Goal: Information Seeking & Learning: Check status

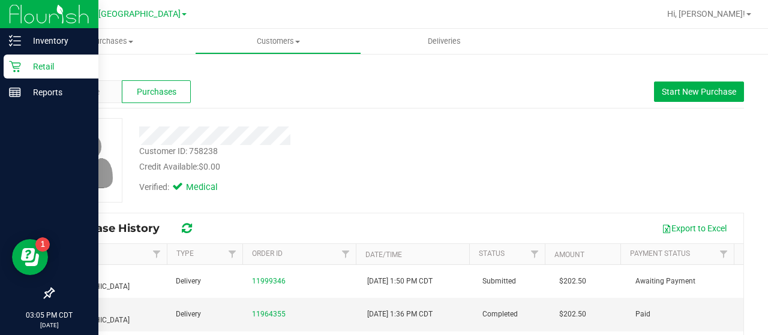
click at [26, 69] on p "Retail" at bounding box center [57, 66] width 72 height 14
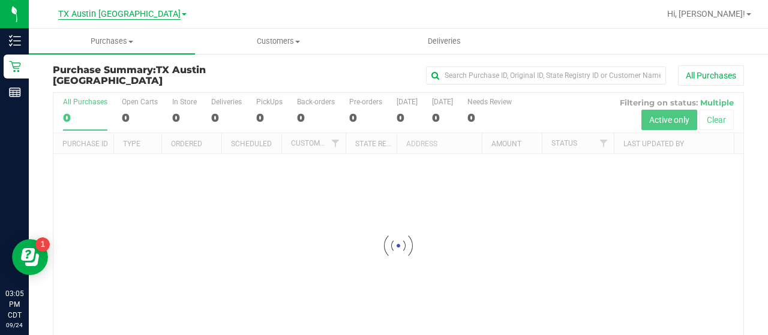
click at [141, 14] on span "TX Austin [GEOGRAPHIC_DATA]" at bounding box center [119, 14] width 122 height 11
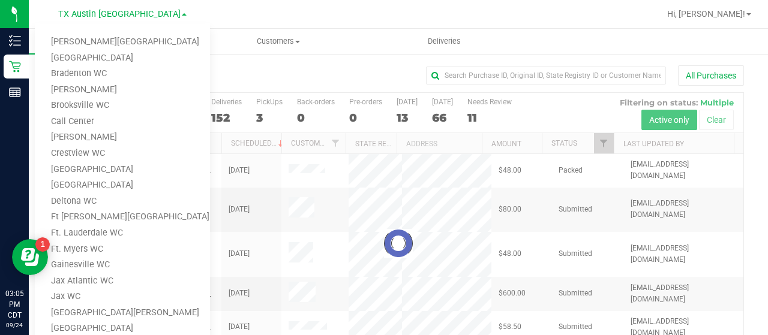
scroll to position [12, 0]
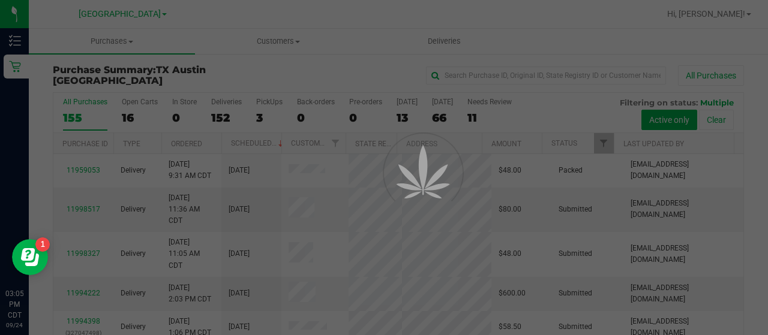
scroll to position [0, 0]
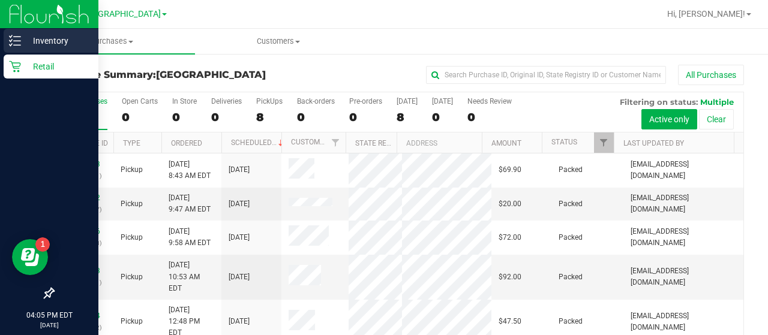
click at [46, 38] on p "Inventory" at bounding box center [57, 41] width 72 height 14
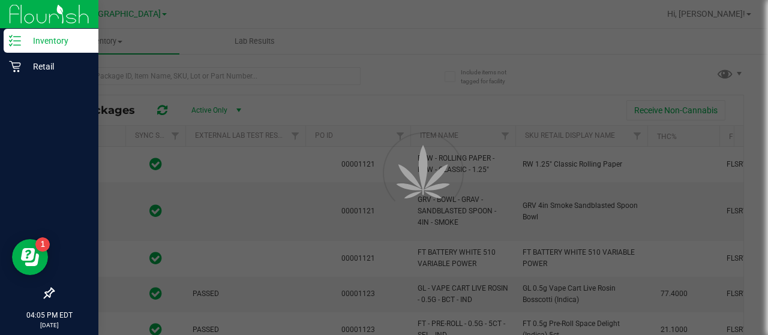
type input "2026-03-16"
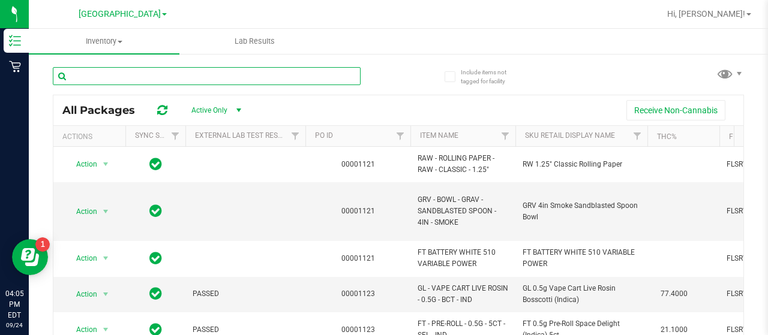
click at [187, 72] on input "text" at bounding box center [207, 76] width 308 height 18
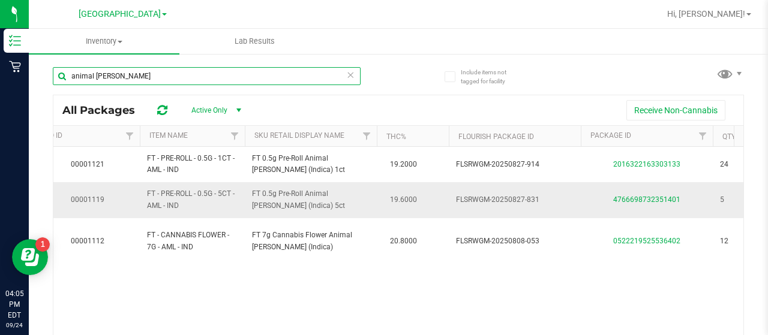
scroll to position [0, 352]
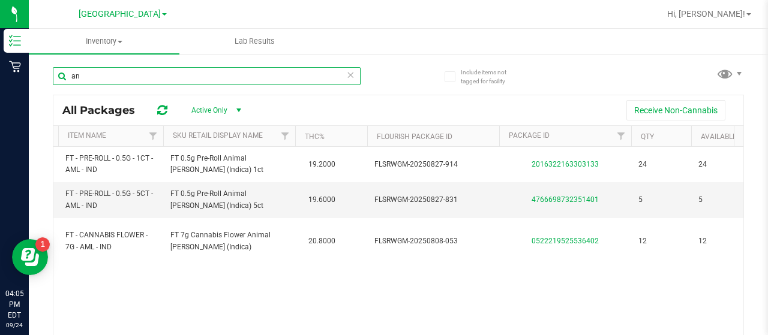
type input "a"
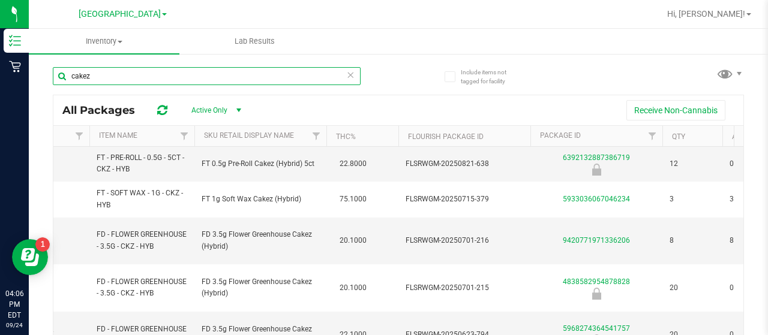
scroll to position [0, 318]
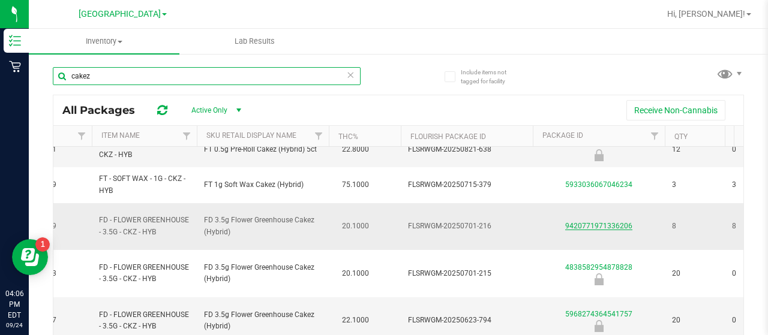
type input "cakez"
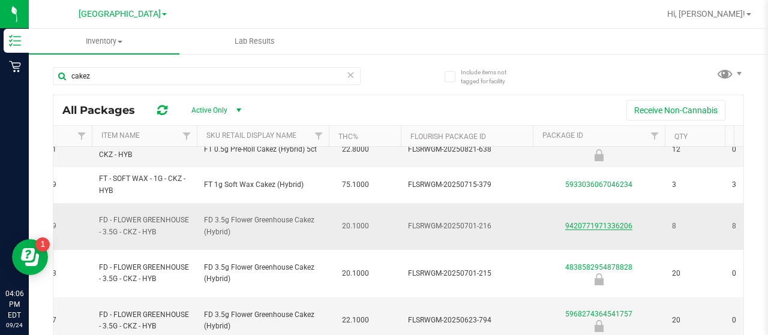
click at [589, 226] on link "9420771971336206" at bounding box center [598, 226] width 67 height 8
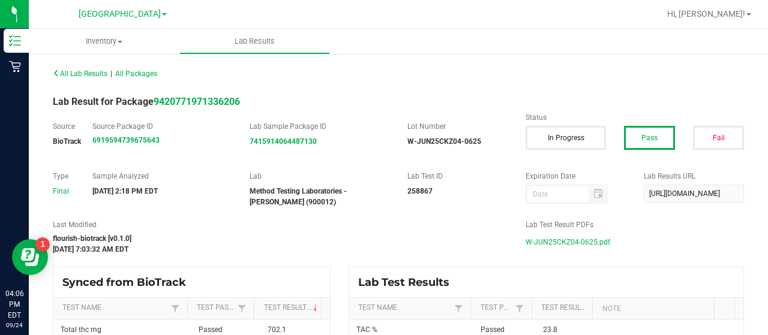
click at [563, 238] on span "W-JUN25CKZ04-0625.pdf" at bounding box center [567, 242] width 85 height 18
click at [89, 70] on span "All Lab Results" at bounding box center [80, 74] width 55 height 8
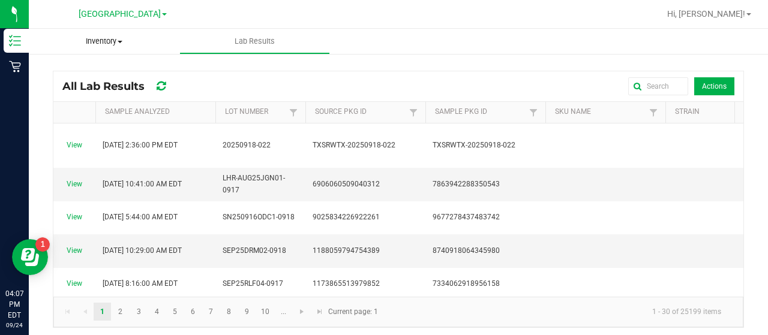
click at [113, 38] on span "Inventory" at bounding box center [104, 41] width 151 height 11
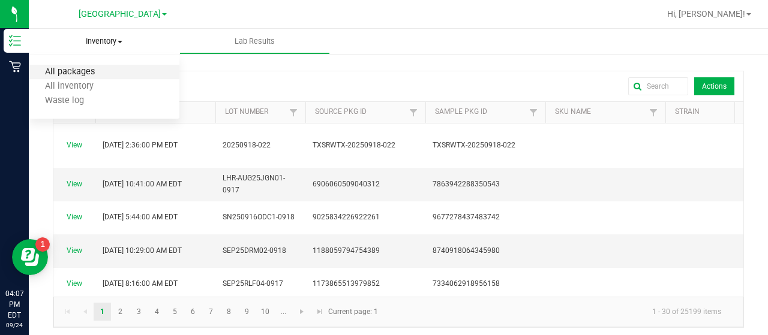
click at [99, 73] on span "All packages" at bounding box center [70, 72] width 82 height 10
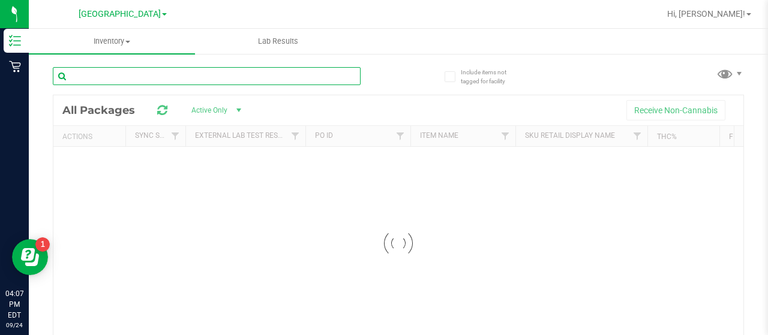
click at [188, 80] on input "text" at bounding box center [207, 76] width 308 height 18
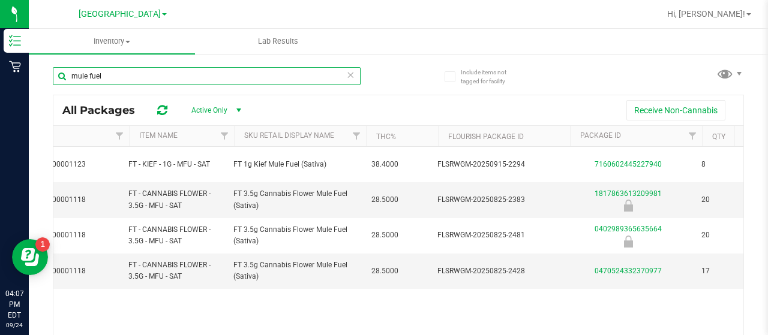
scroll to position [0, 289]
type input "mule fuel"
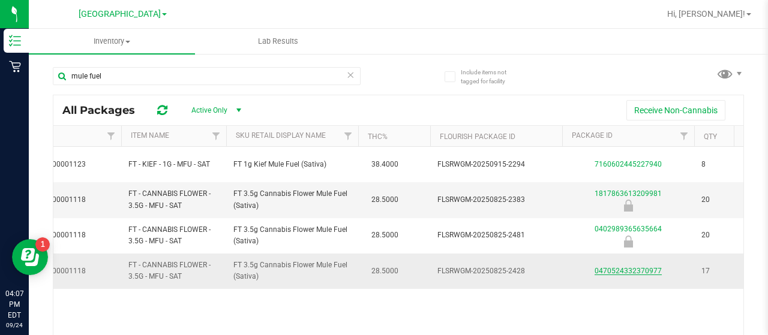
click at [620, 270] on link "0470524332370977" at bounding box center [627, 271] width 67 height 8
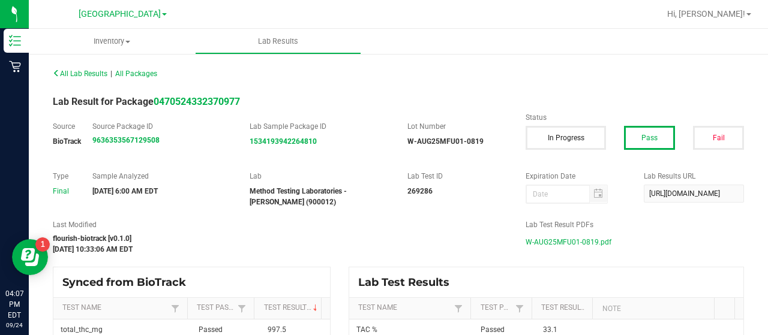
click at [546, 241] on span "W-AUG25MFU01-0819.pdf" at bounding box center [568, 242] width 86 height 18
click at [115, 43] on span "Inventory" at bounding box center [112, 41] width 166 height 11
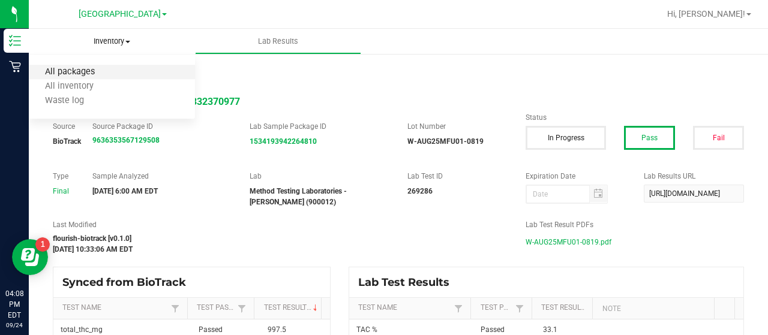
click at [104, 71] on span "All packages" at bounding box center [70, 72] width 82 height 10
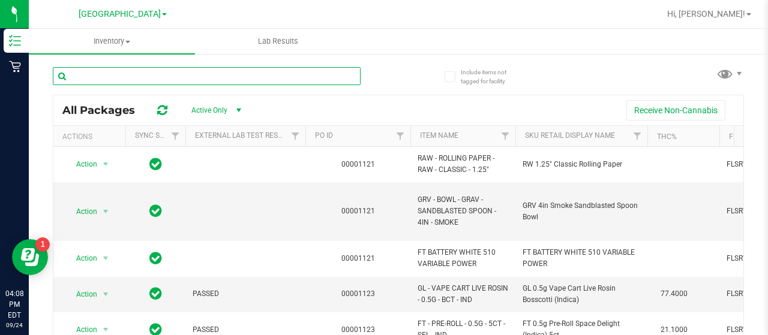
click at [184, 78] on input "text" at bounding box center [207, 76] width 308 height 18
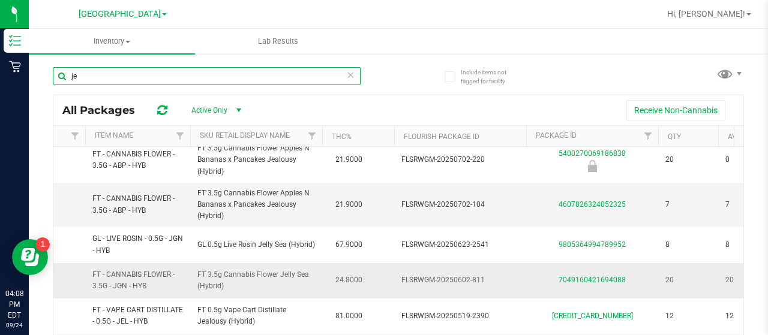
scroll to position [0, 326]
type input "je"
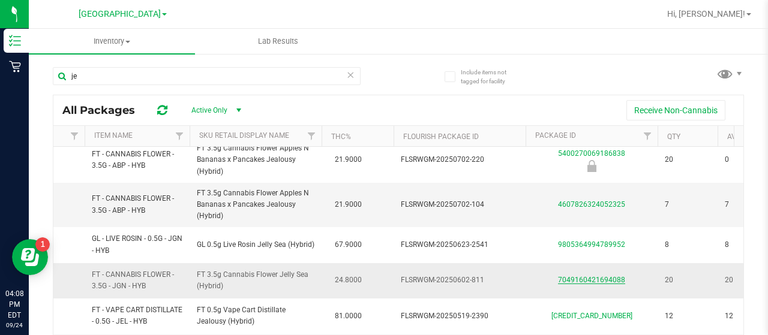
click at [592, 276] on link "7049160421694088" at bounding box center [591, 280] width 67 height 8
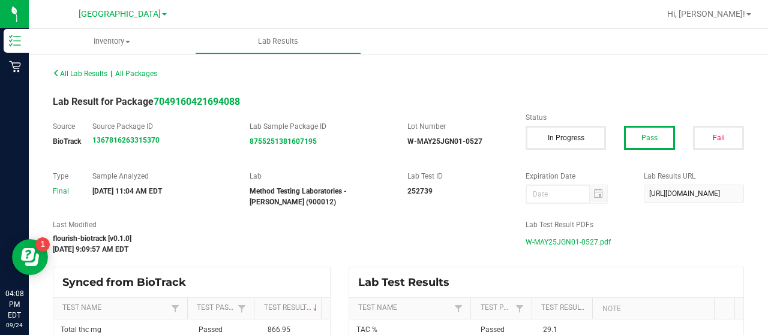
scroll to position [64, 0]
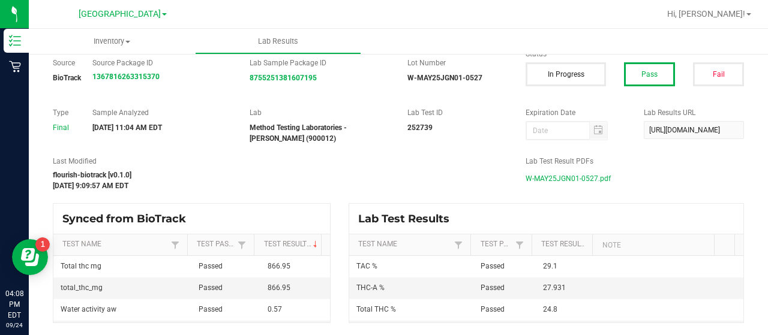
click at [557, 179] on span "W-MAY25JGN01-0527.pdf" at bounding box center [567, 179] width 85 height 18
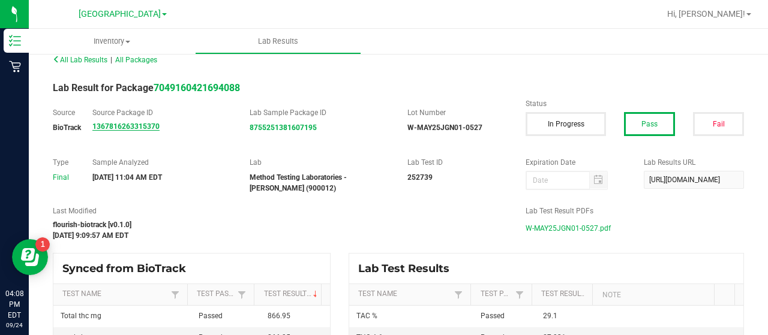
scroll to position [0, 0]
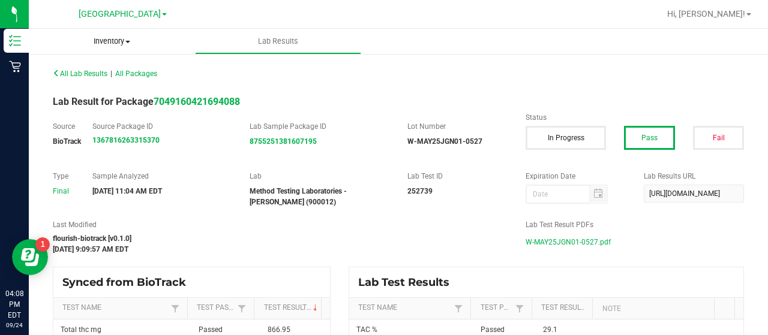
click at [124, 38] on span "Inventory" at bounding box center [112, 41] width 166 height 11
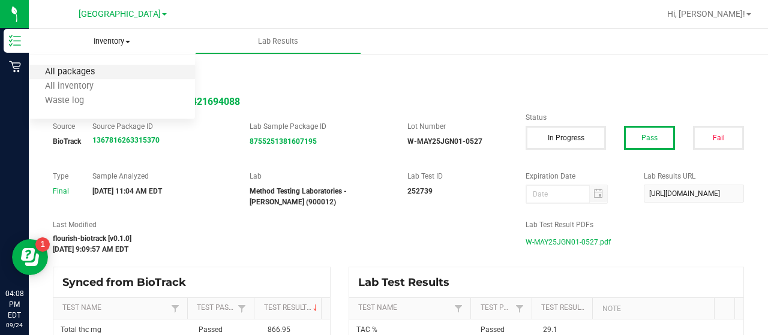
click at [103, 69] on span "All packages" at bounding box center [70, 72] width 82 height 10
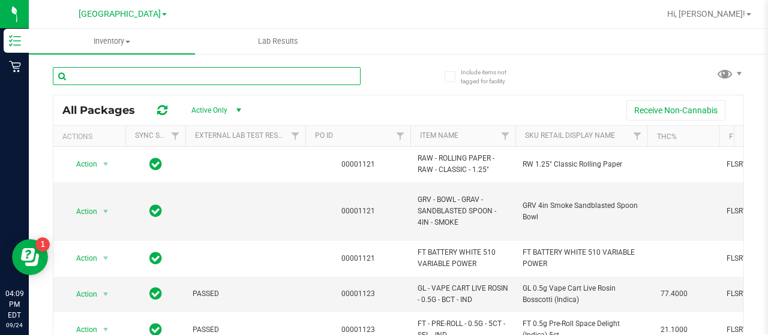
click at [158, 73] on input "text" at bounding box center [207, 76] width 308 height 18
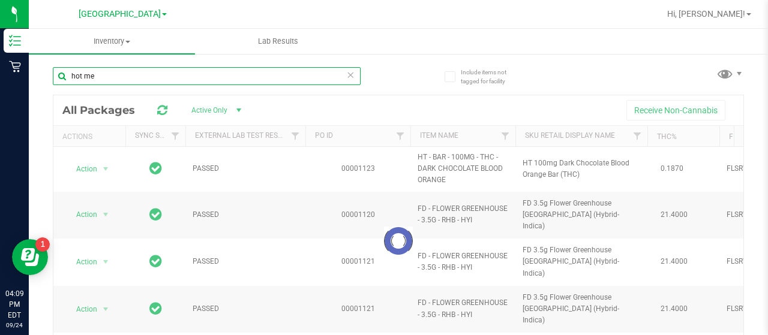
type input "hot mes"
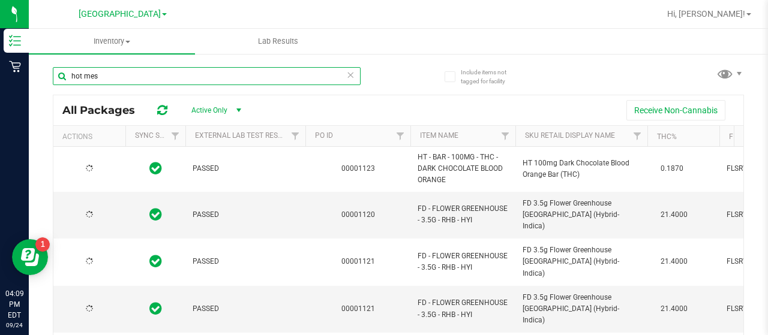
type input "2026-02-14"
type input "2026-01-31"
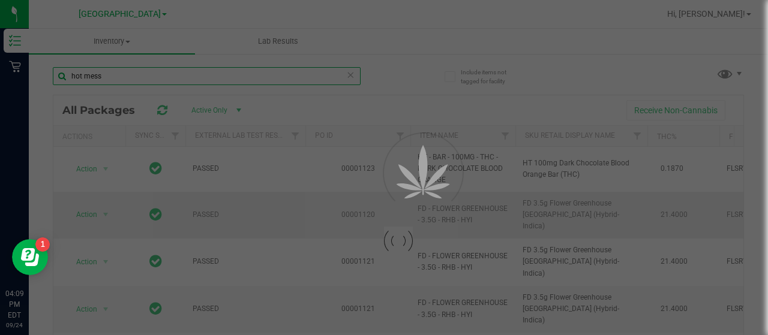
scroll to position [18, 0]
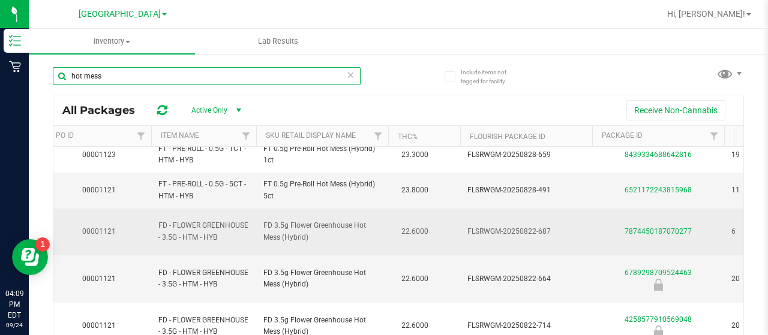
scroll to position [0, 260]
type input "hot mess"
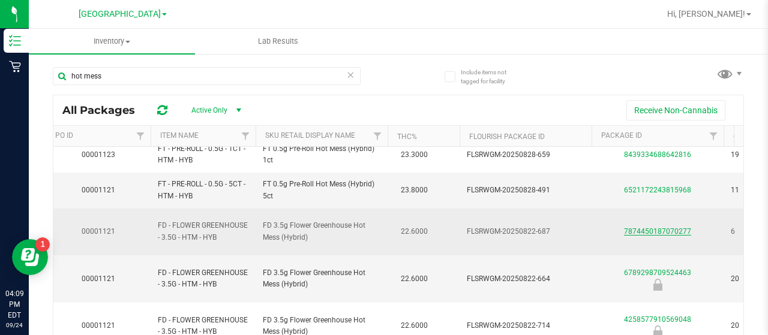
click at [635, 227] on link "7874450187070277" at bounding box center [657, 231] width 67 height 8
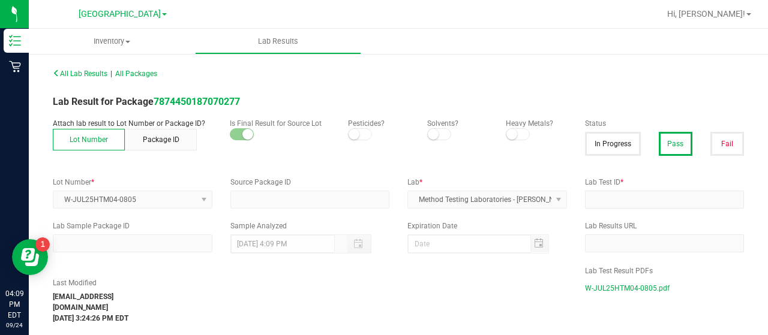
type input "2650526660375176"
type input "268361"
type input "8434996838416794"
type input "08/07/2025 7:27 AM"
type input "https://mete.labdrive.net/s/RtfofrzadtxpTBN"
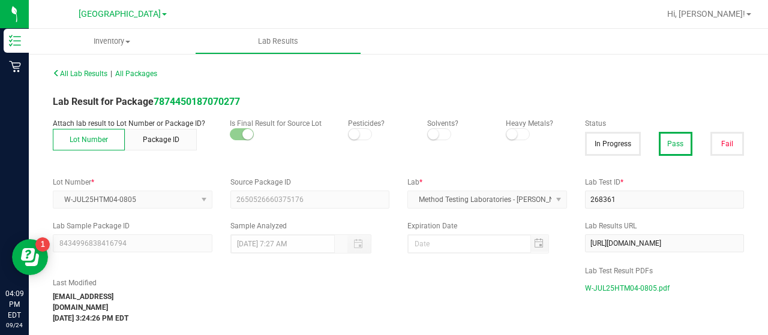
click at [597, 287] on span "W-JUL25HTM04-0805.pdf" at bounding box center [627, 288] width 85 height 18
click at [108, 41] on span "Inventory" at bounding box center [112, 41] width 166 height 11
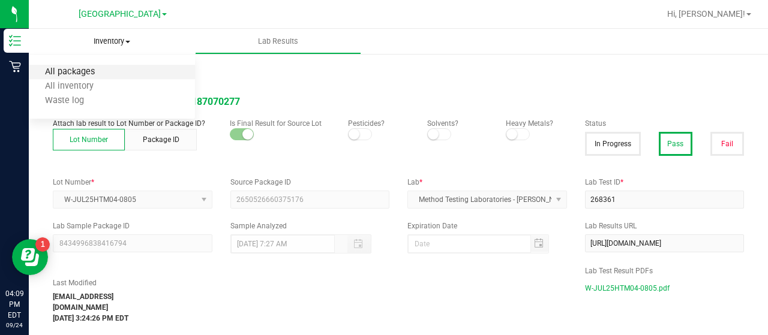
click at [97, 72] on span "All packages" at bounding box center [70, 72] width 82 height 10
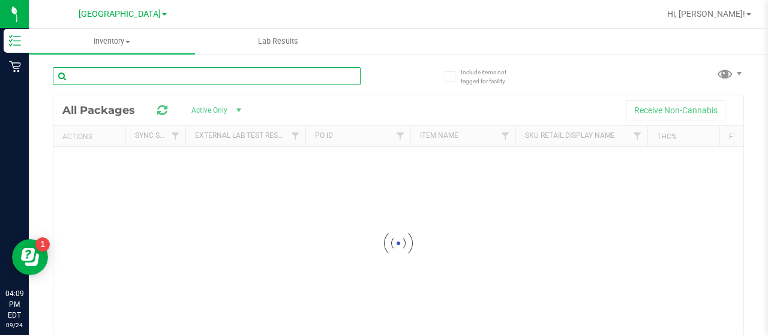
click at [125, 76] on div "Inventory All packages All inventory Waste log Lab Results Include items not ta…" at bounding box center [398, 182] width 739 height 306
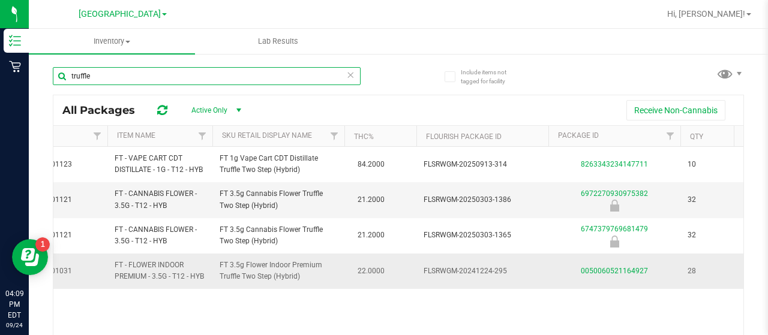
scroll to position [0, 303]
type input "truffle"
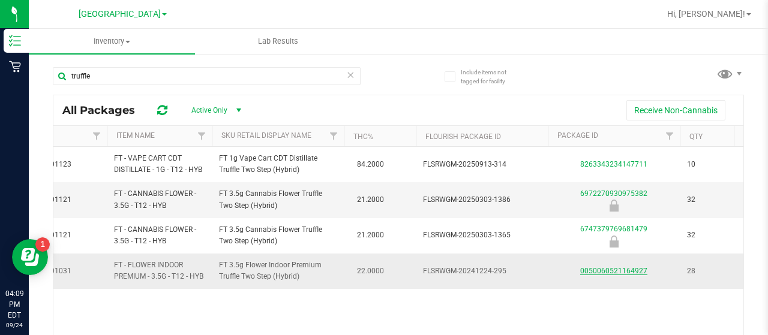
click at [591, 267] on link "0050060521164927" at bounding box center [613, 271] width 67 height 8
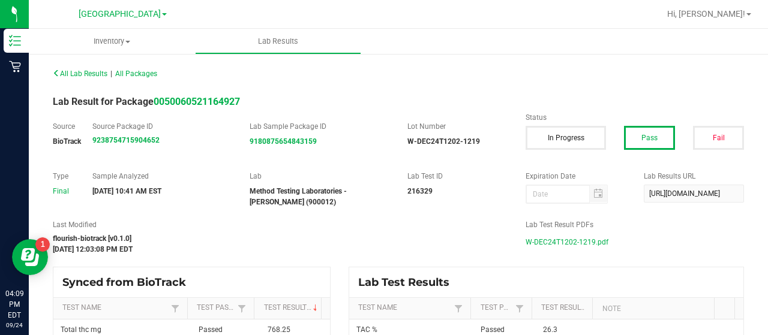
click at [537, 243] on span "W-DEC24T1202-1219.pdf" at bounding box center [566, 242] width 83 height 18
click at [110, 44] on span "Inventory" at bounding box center [112, 41] width 166 height 11
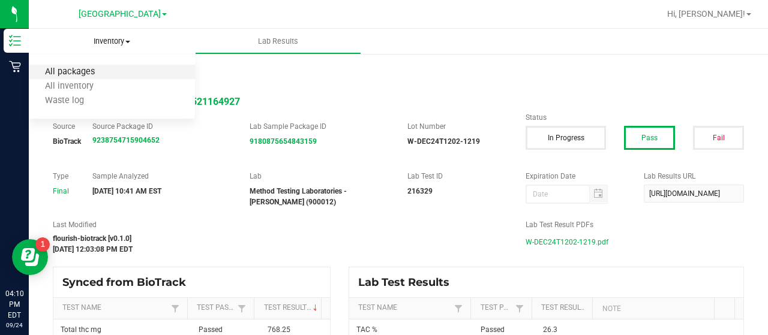
click at [98, 72] on span "All packages" at bounding box center [70, 72] width 82 height 10
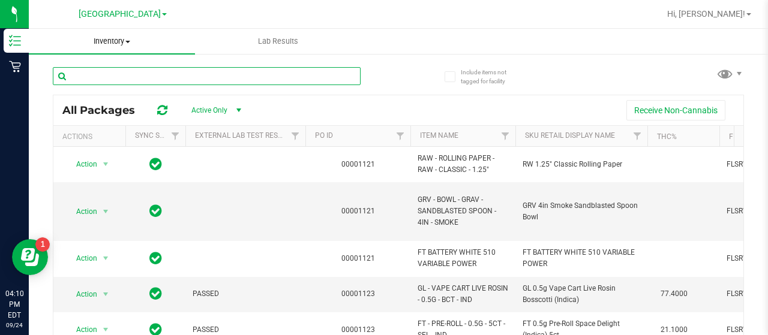
click at [116, 76] on input "text" at bounding box center [207, 76] width 308 height 18
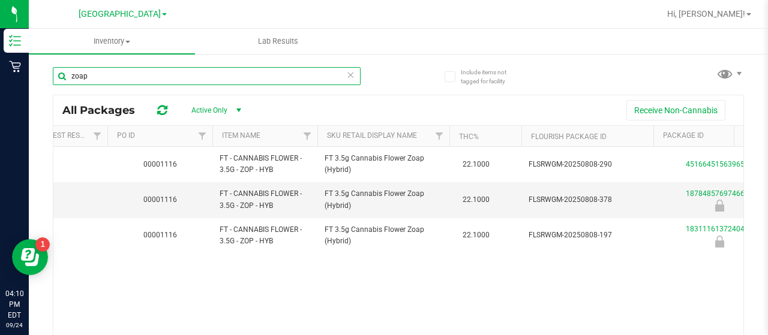
scroll to position [0, 246]
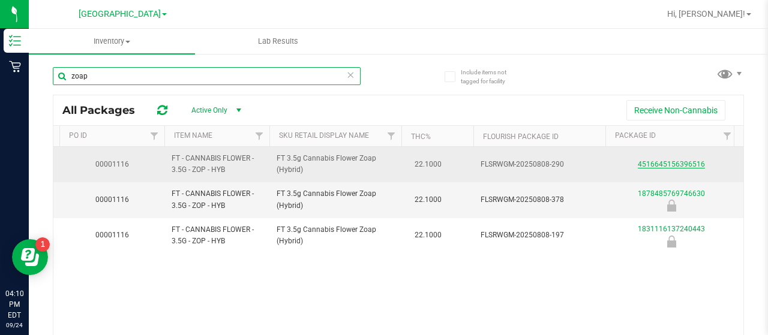
type input "zoap"
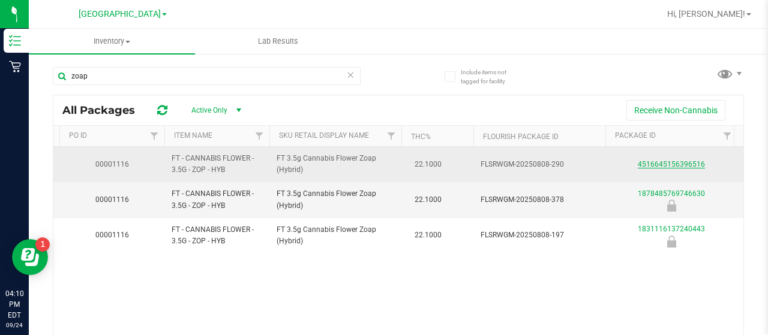
click at [680, 165] on link "4516645156396516" at bounding box center [671, 164] width 67 height 8
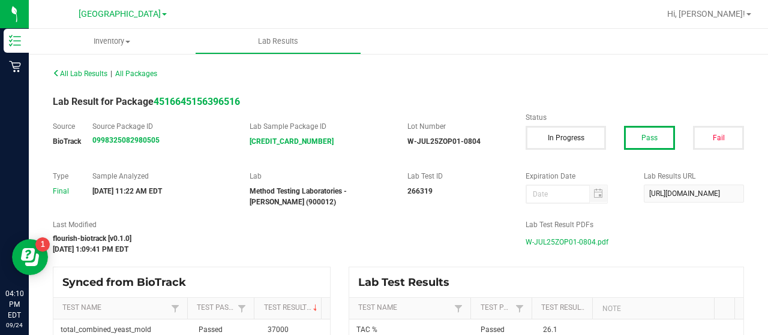
click at [564, 241] on span "W-JUL25ZOP01-0804.pdf" at bounding box center [566, 242] width 83 height 18
click at [124, 41] on span "Inventory" at bounding box center [112, 41] width 166 height 11
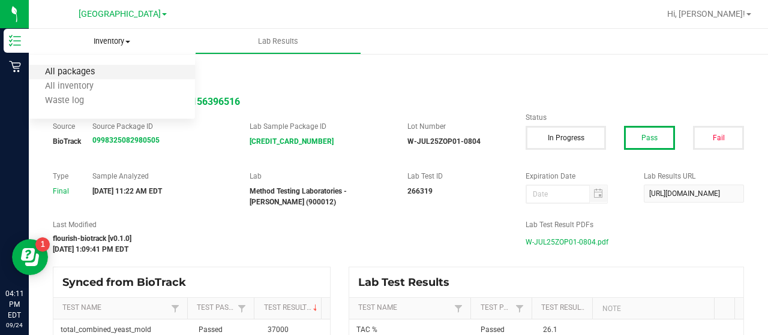
click at [104, 70] on span "All packages" at bounding box center [70, 72] width 82 height 10
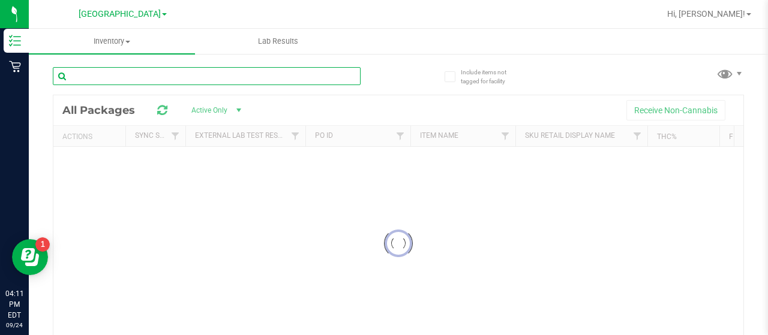
click at [184, 79] on input "text" at bounding box center [207, 76] width 308 height 18
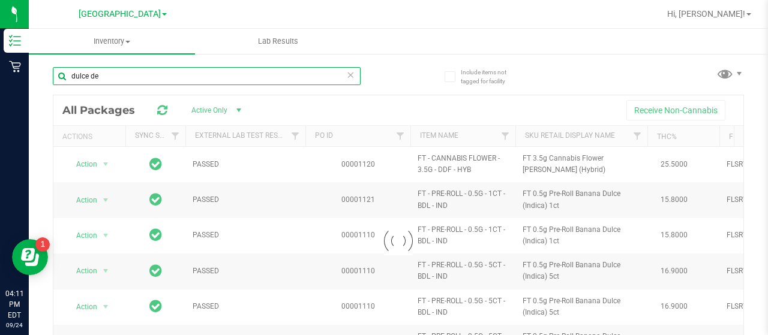
type input "dulce de"
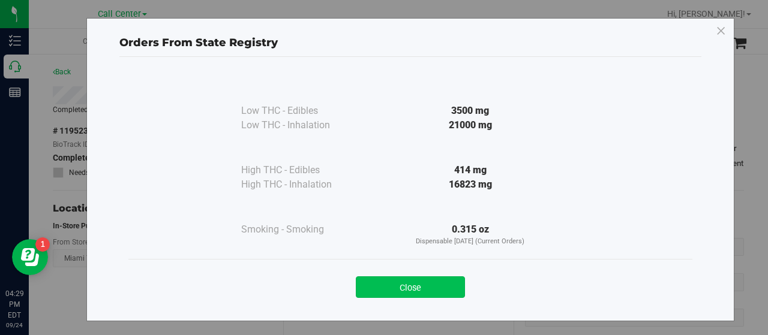
scroll to position [104, 0]
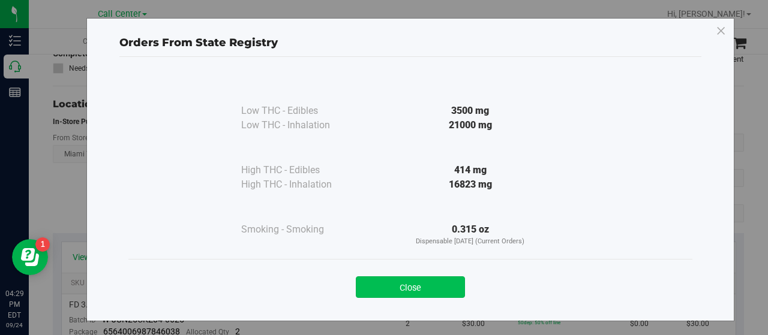
click at [427, 293] on button "Close" at bounding box center [410, 287] width 109 height 22
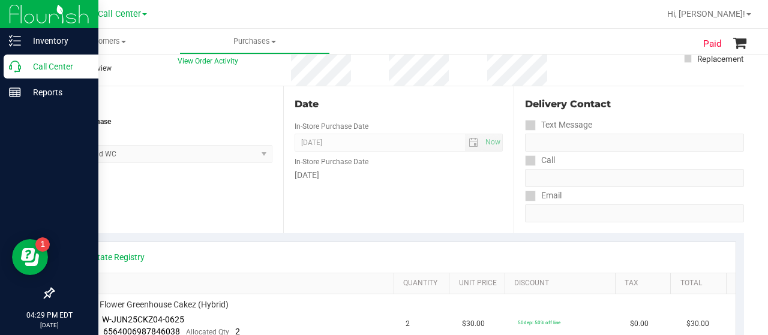
click at [19, 71] on icon at bounding box center [15, 67] width 12 height 12
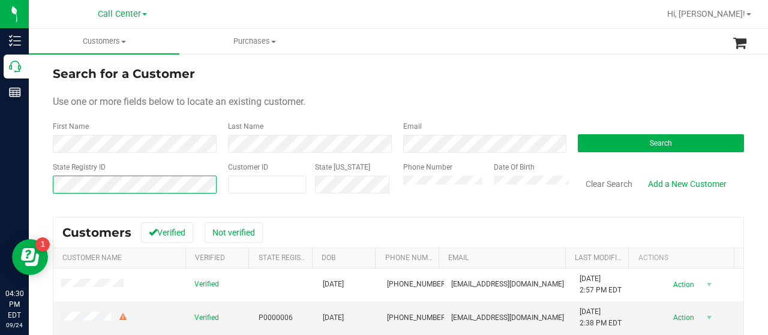
click at [52, 181] on div "Search for a Customer Use one or more fields below to locate an existing custom…" at bounding box center [398, 287] width 739 height 468
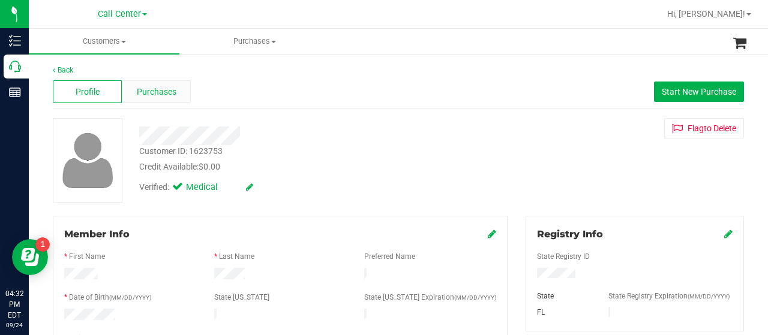
click at [154, 92] on span "Purchases" at bounding box center [157, 92] width 40 height 13
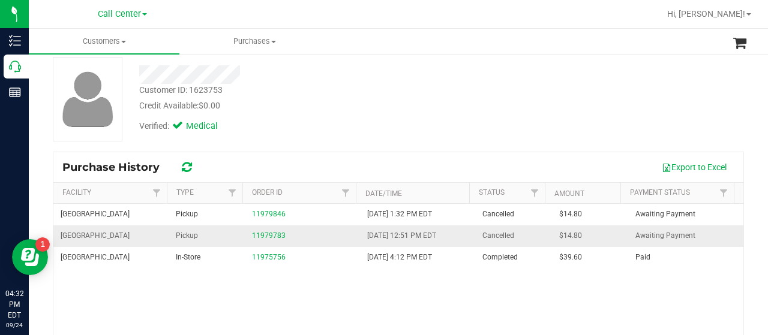
scroll to position [62, 0]
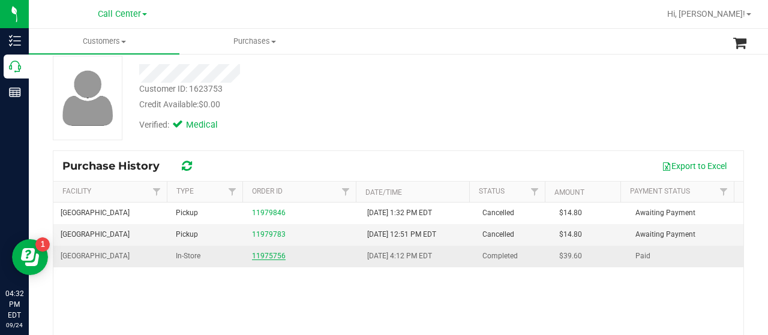
click at [266, 254] on link "11975756" at bounding box center [269, 256] width 34 height 8
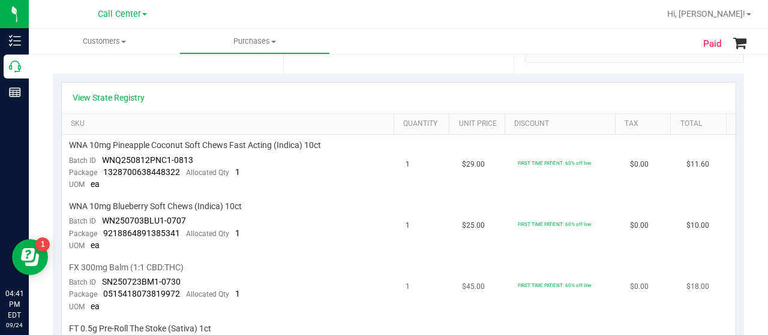
scroll to position [255, 0]
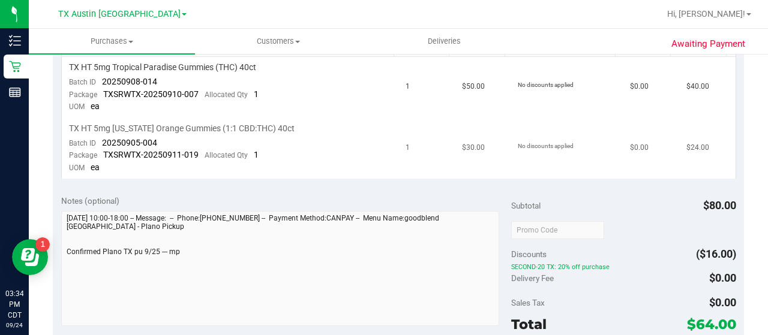
scroll to position [315, 0]
